Goal: Task Accomplishment & Management: Complete application form

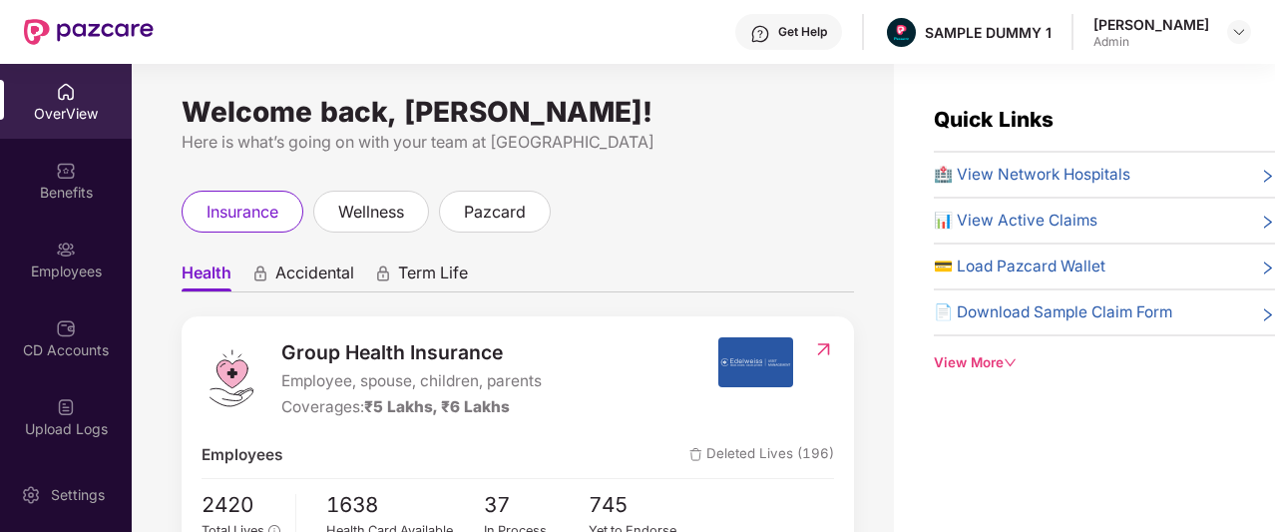
click at [782, 32] on div "Get Help" at bounding box center [802, 32] width 49 height 16
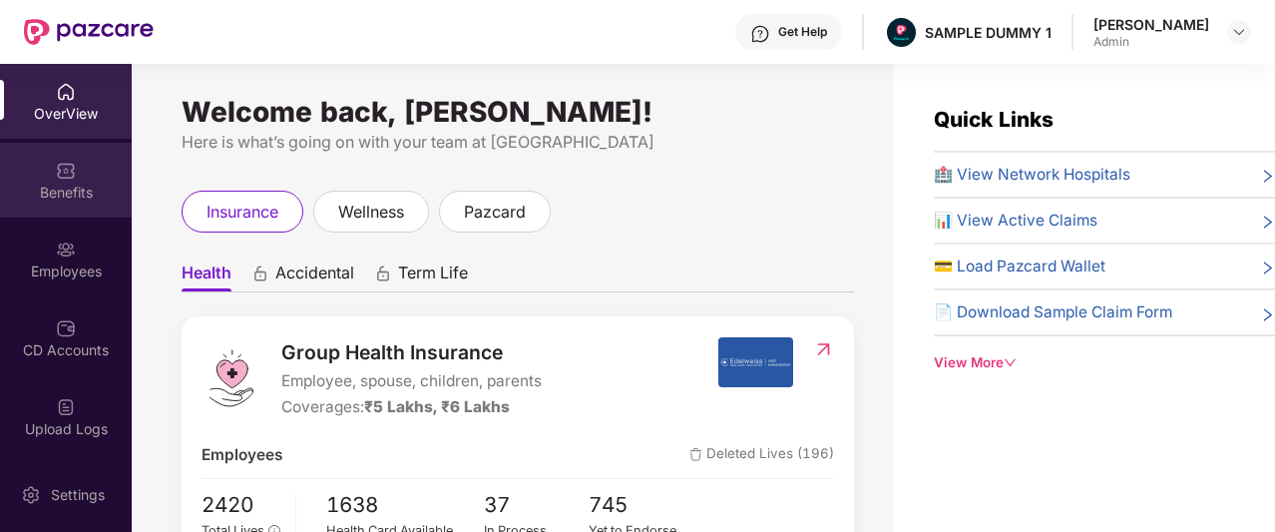
click at [2, 185] on div "Benefits" at bounding box center [66, 193] width 132 height 20
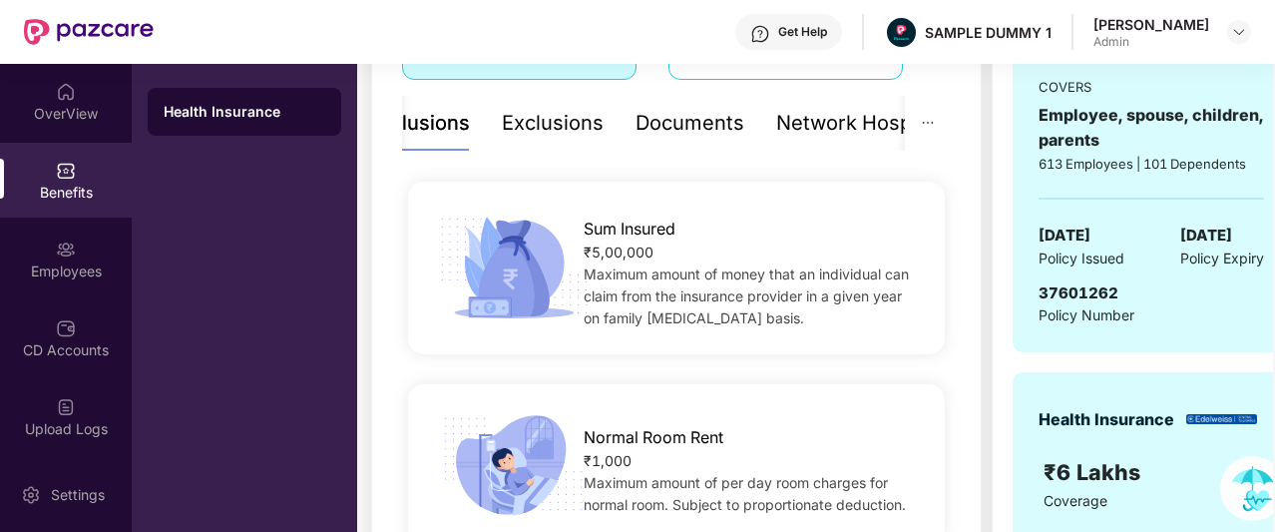
scroll to position [410, 0]
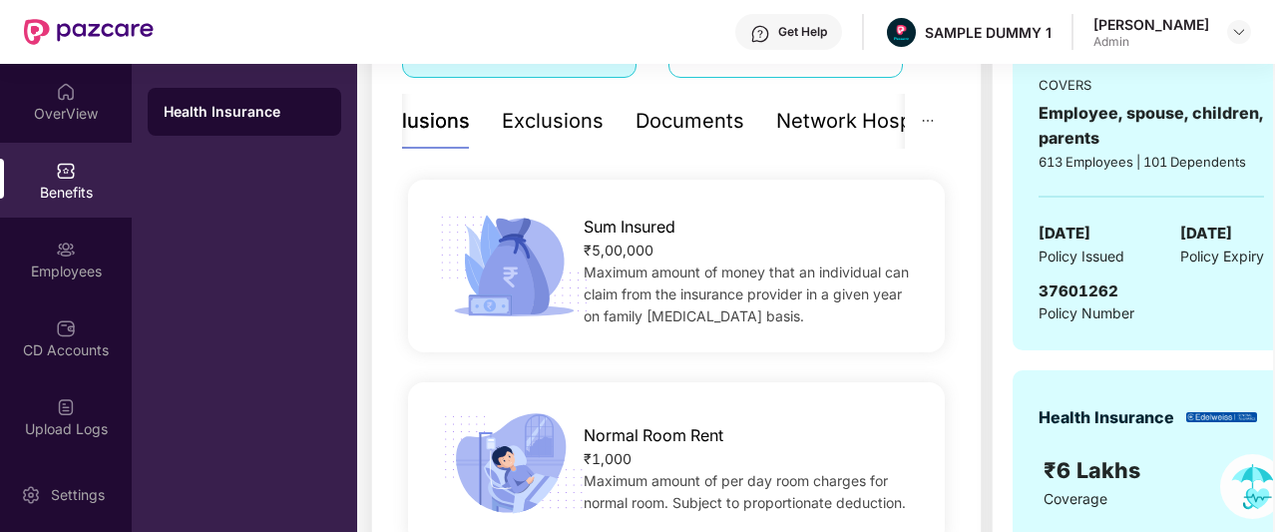
click at [677, 128] on div "Documents" at bounding box center [690, 121] width 109 height 31
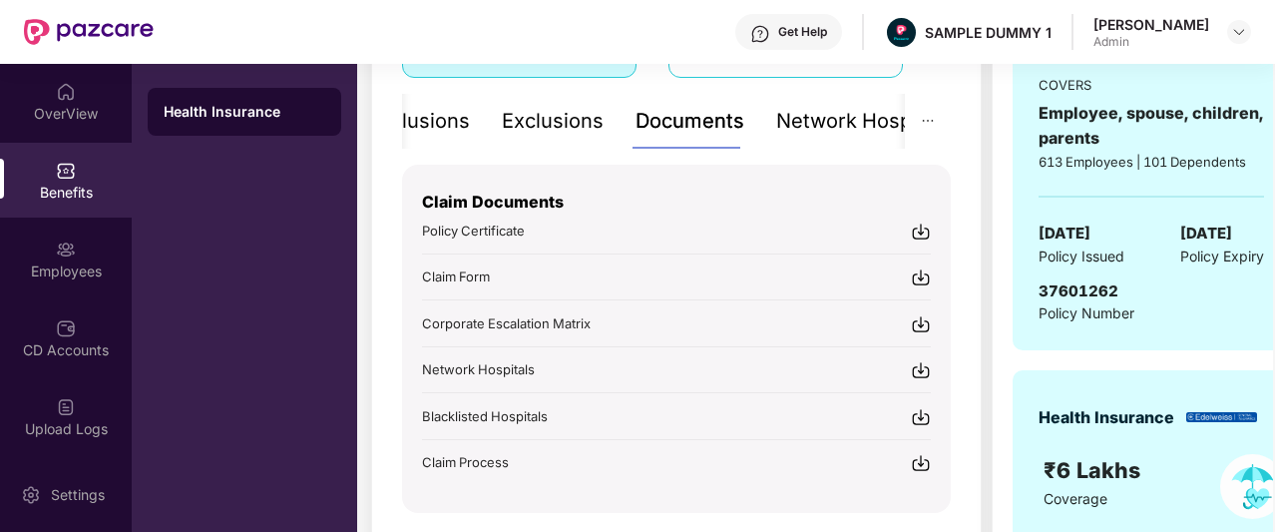
click at [785, 121] on div "Network Hospitals" at bounding box center [863, 121] width 175 height 31
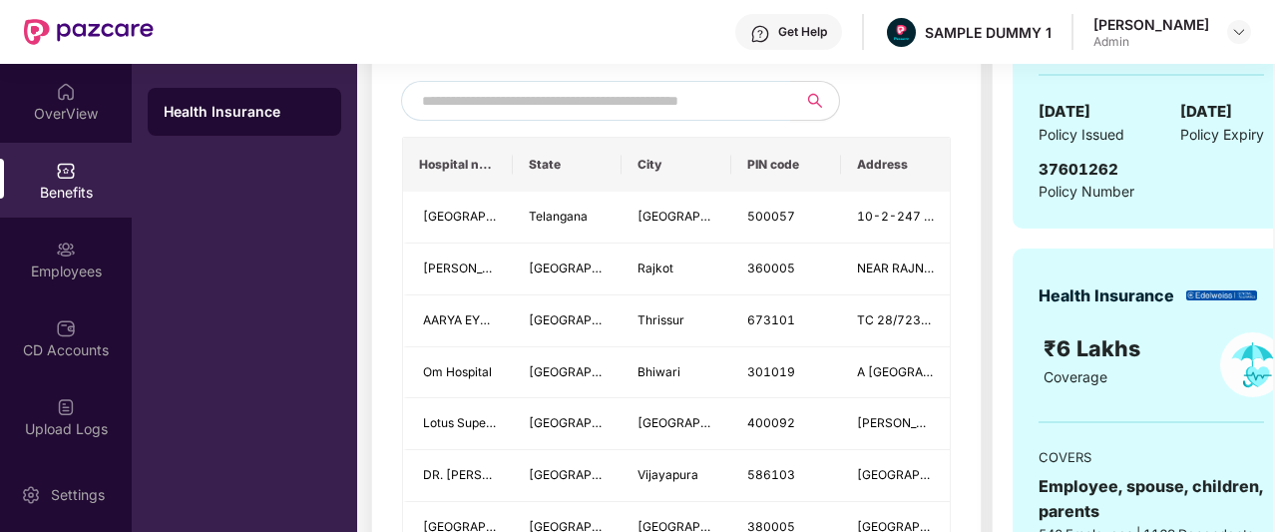
scroll to position [511, 0]
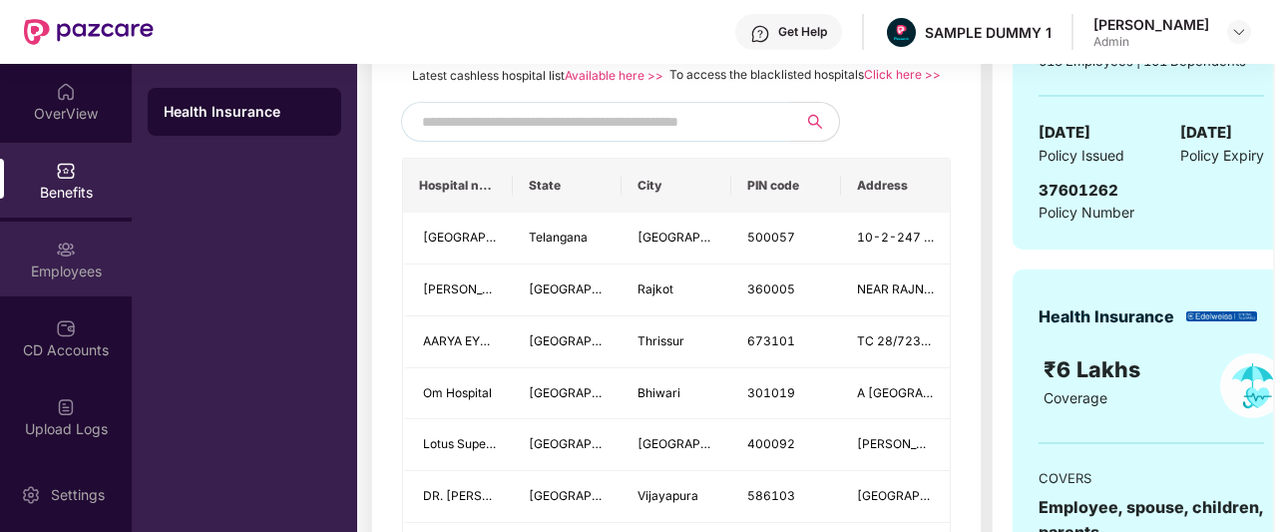
click at [110, 259] on div "Employees" at bounding box center [66, 259] width 132 height 75
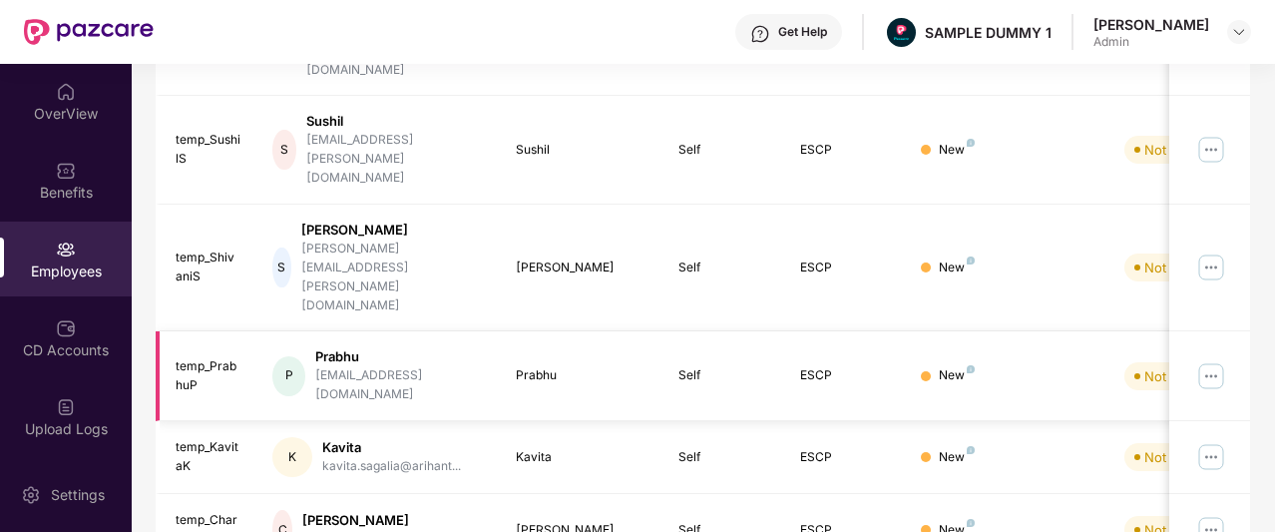
scroll to position [0, 0]
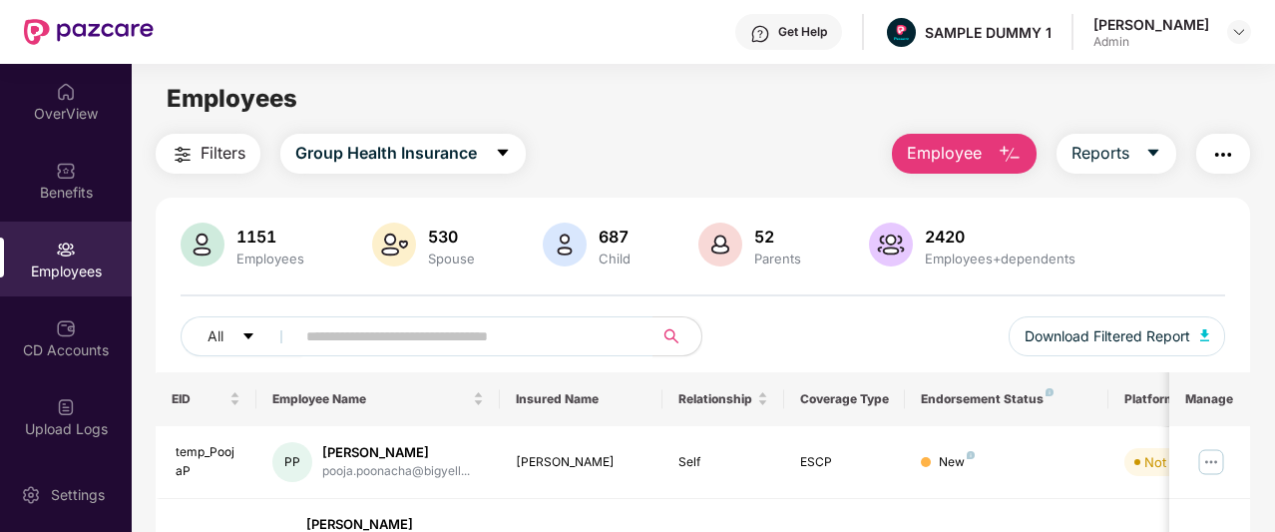
click at [955, 167] on button "Employee" at bounding box center [964, 154] width 145 height 40
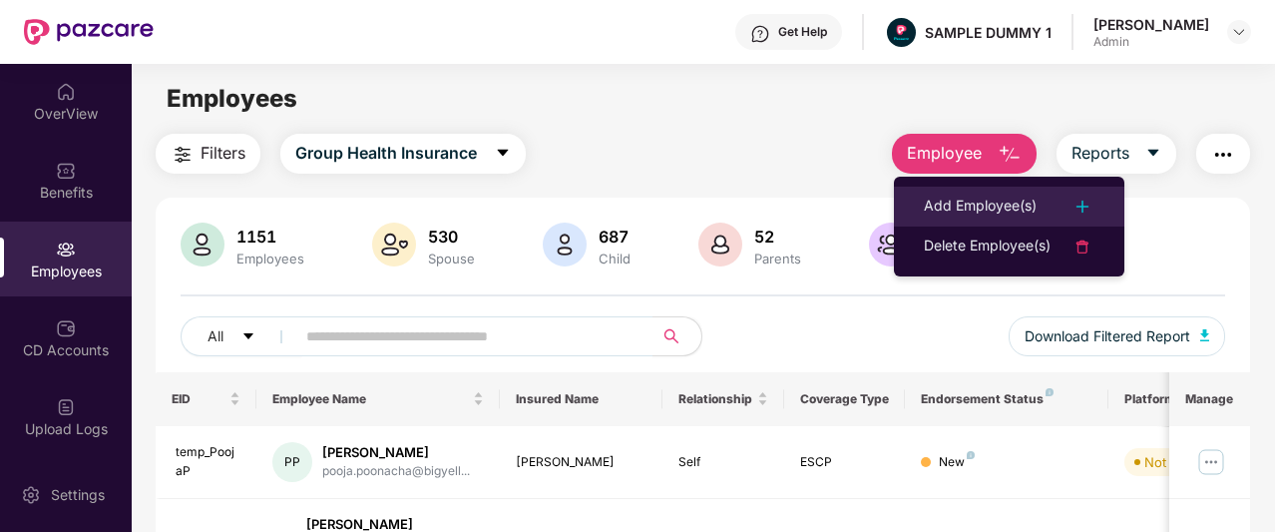
click at [938, 211] on div "Add Employee(s)" at bounding box center [980, 207] width 113 height 24
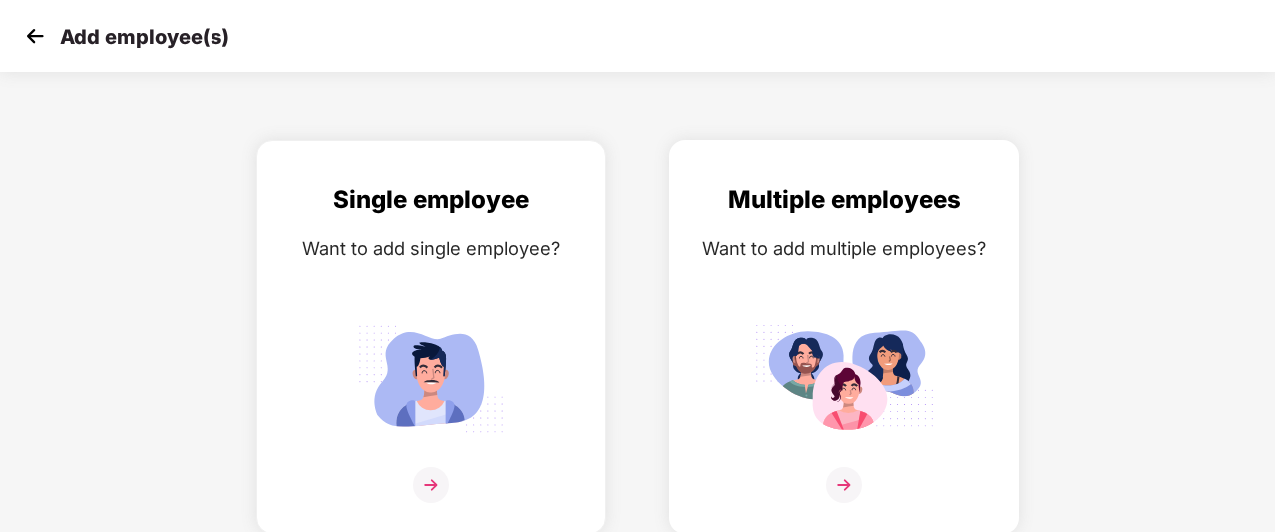
click at [838, 458] on div "Multiple employees Want to add multiple employees?" at bounding box center [843, 354] width 307 height 347
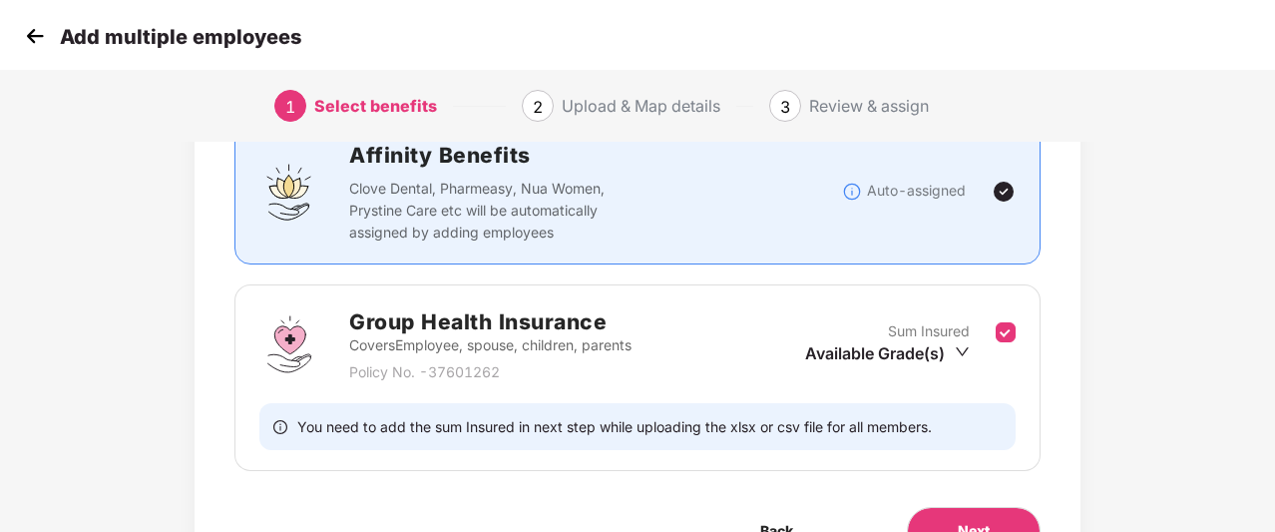
scroll to position [270, 0]
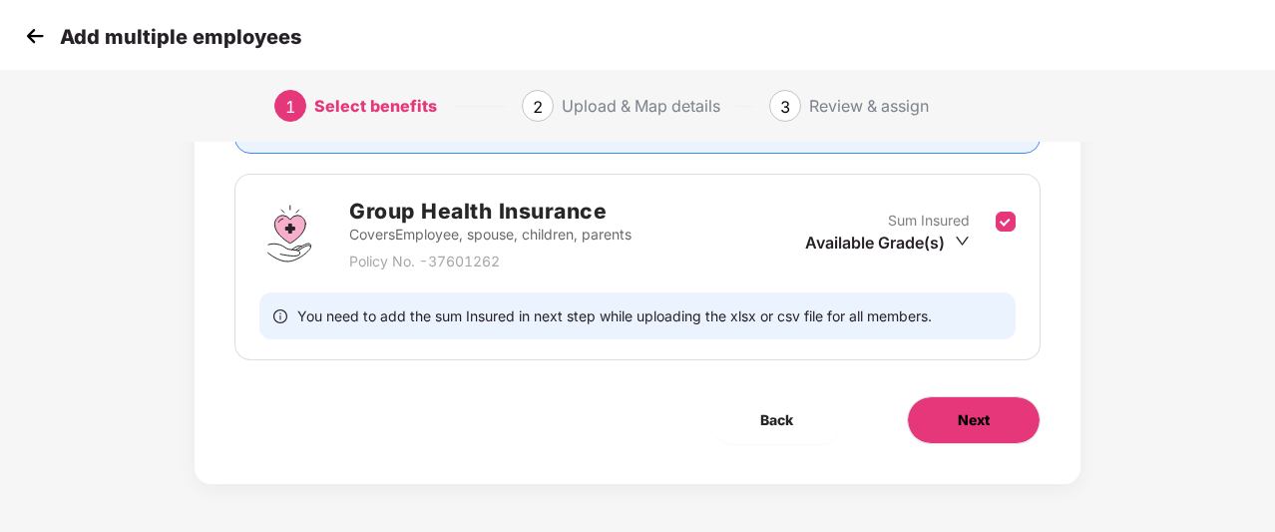
click at [962, 438] on button "Next" at bounding box center [974, 420] width 134 height 48
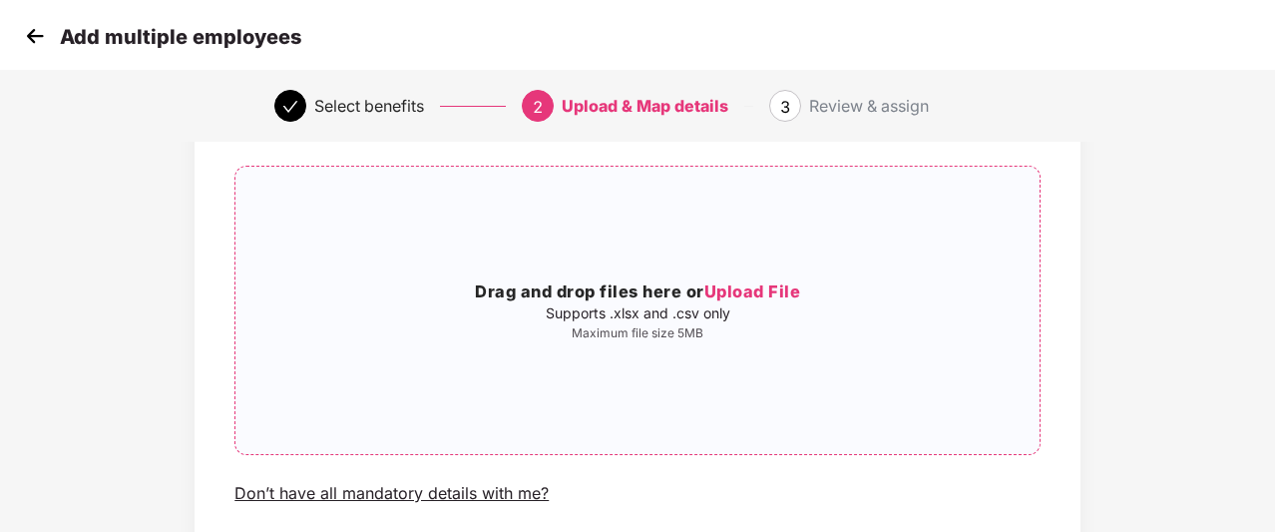
scroll to position [149, 0]
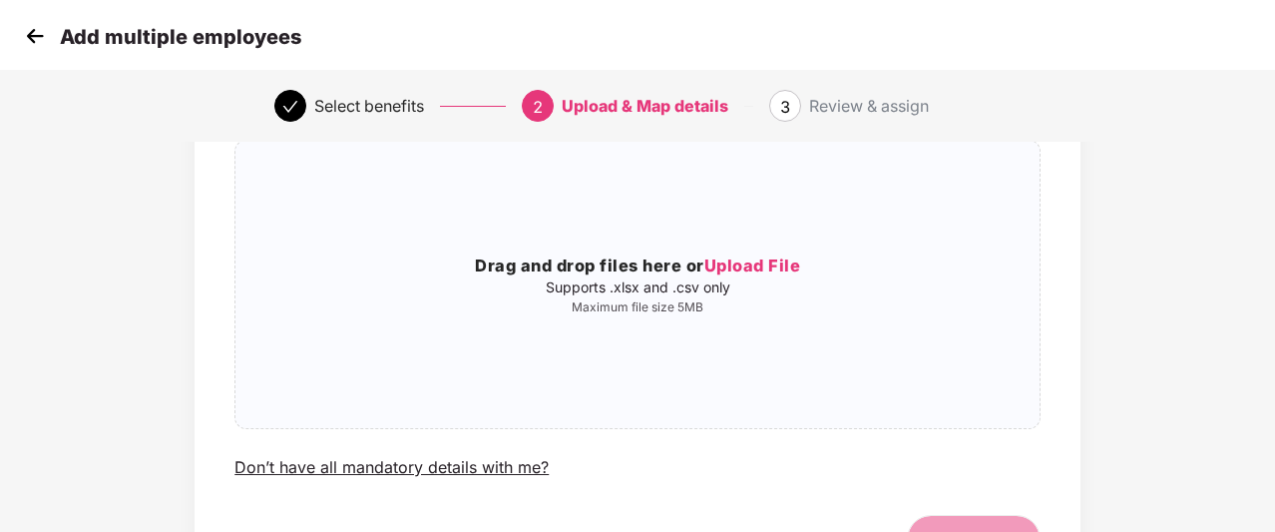
click at [42, 49] on img at bounding box center [35, 36] width 30 height 30
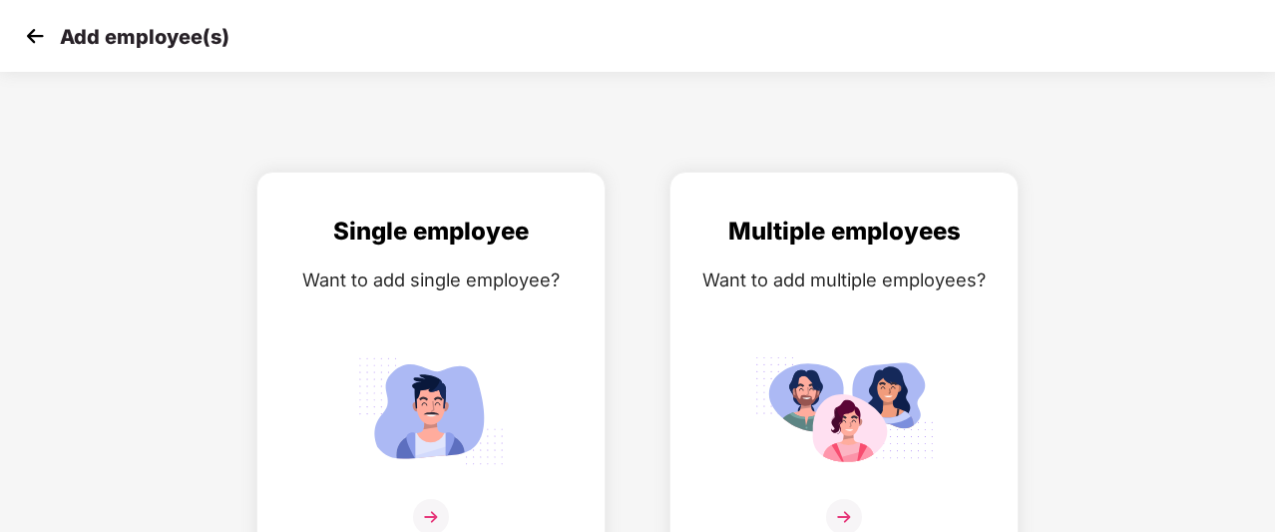
click at [41, 46] on img at bounding box center [35, 36] width 30 height 30
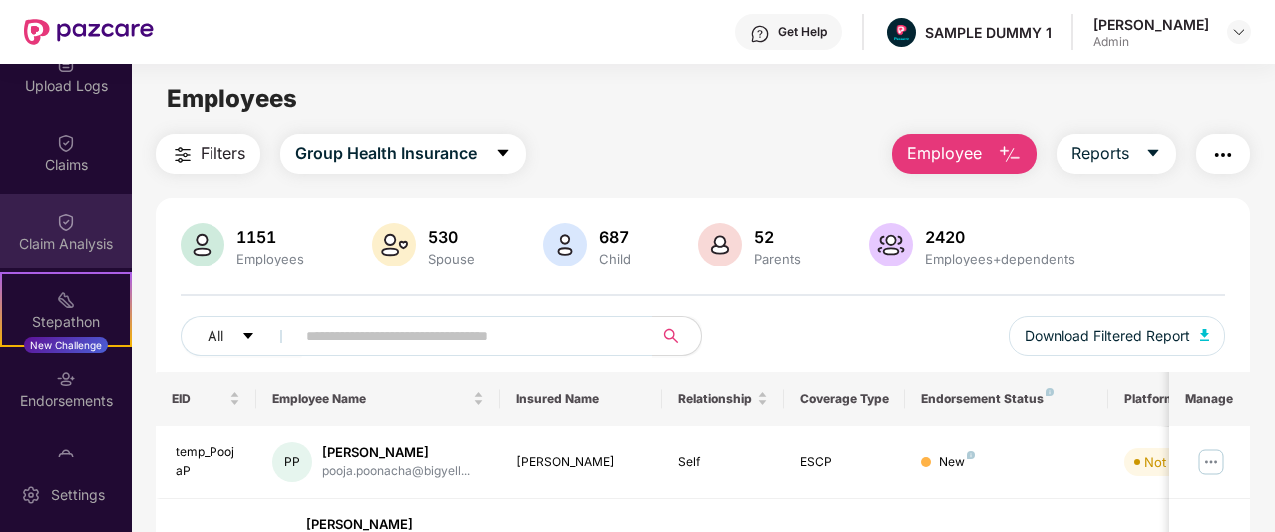
scroll to position [347, 0]
click at [86, 242] on div "Claim Analysis" at bounding box center [66, 239] width 132 height 20
